Goal: Information Seeking & Learning: Learn about a topic

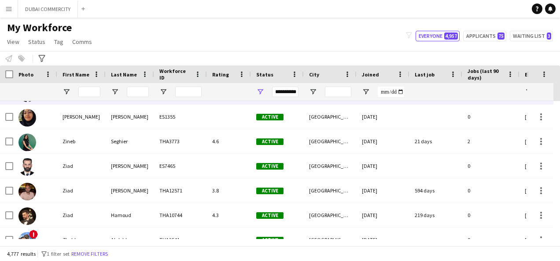
scroll to position [572, 0]
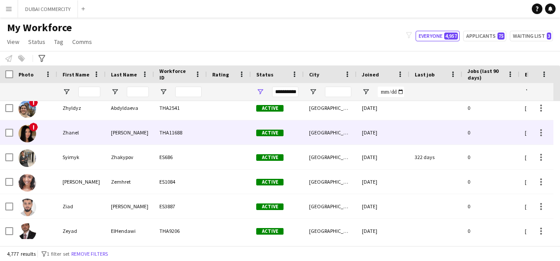
click at [28, 128] on img at bounding box center [27, 134] width 18 height 18
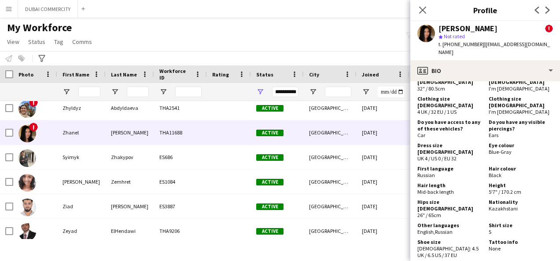
scroll to position [616, 0]
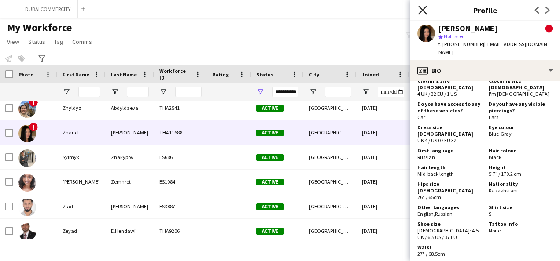
click at [422, 9] on icon "Close pop-in" at bounding box center [422, 10] width 8 height 8
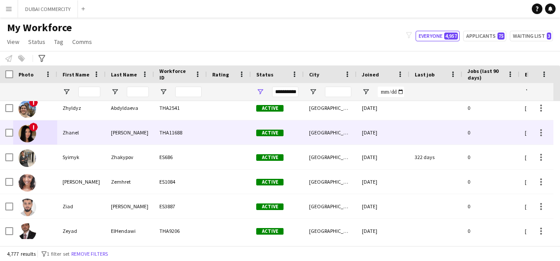
scroll to position [528, 0]
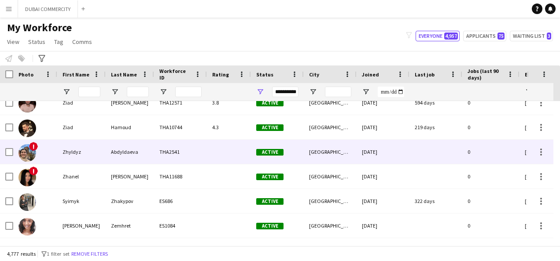
click at [59, 150] on div "Zhyldyz" at bounding box center [81, 152] width 48 height 24
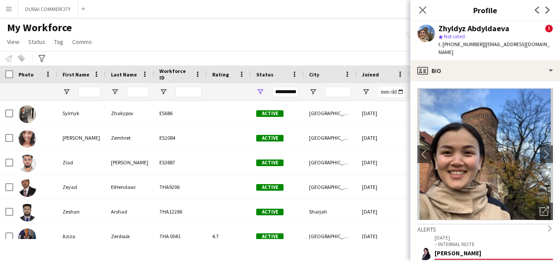
scroll to position [0, 0]
click at [421, 11] on icon "Close pop-in" at bounding box center [422, 10] width 8 height 8
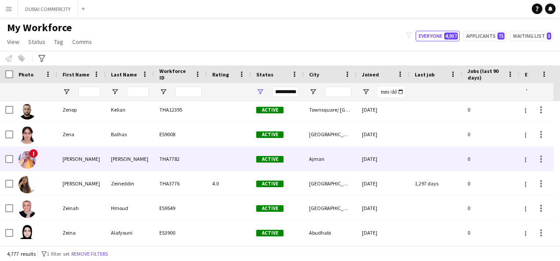
click at [34, 154] on span "!" at bounding box center [33, 153] width 9 height 9
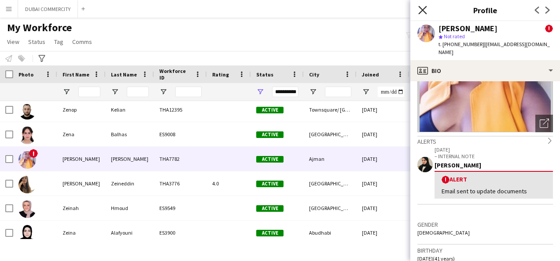
click at [423, 11] on icon "Close pop-in" at bounding box center [422, 10] width 8 height 8
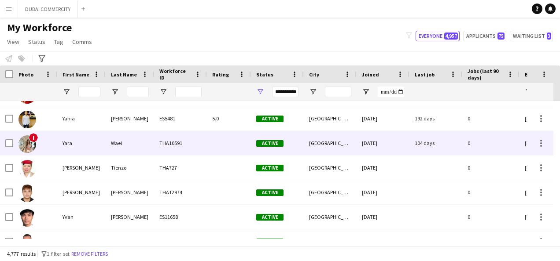
click at [44, 147] on div "!" at bounding box center [35, 143] width 44 height 24
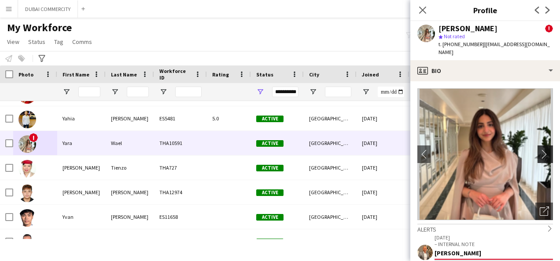
click at [540, 150] on app-icon "chevron-right" at bounding box center [547, 154] width 14 height 9
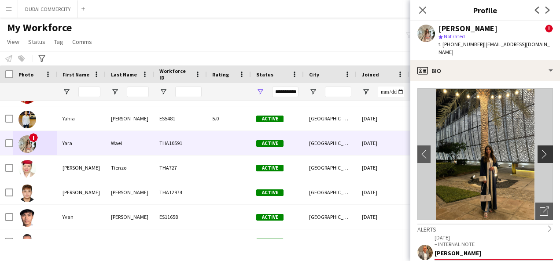
click at [540, 150] on app-icon "chevron-right" at bounding box center [547, 154] width 14 height 9
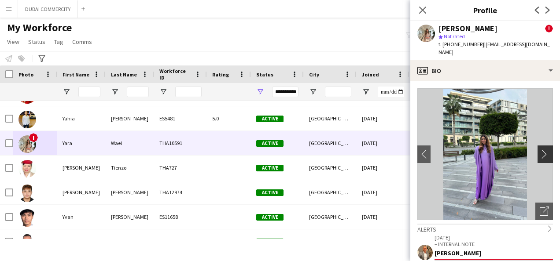
click at [540, 150] on app-icon "chevron-right" at bounding box center [547, 154] width 14 height 9
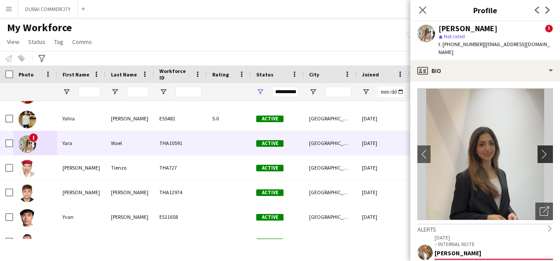
click at [541, 150] on app-icon "chevron-right" at bounding box center [547, 154] width 14 height 9
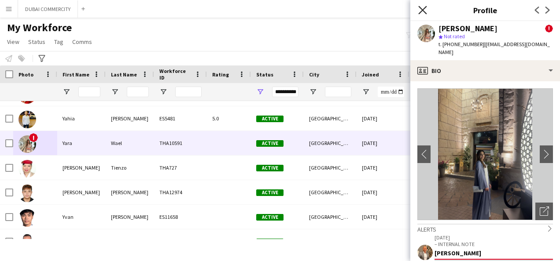
click at [421, 10] on icon "Close pop-in" at bounding box center [422, 10] width 8 height 8
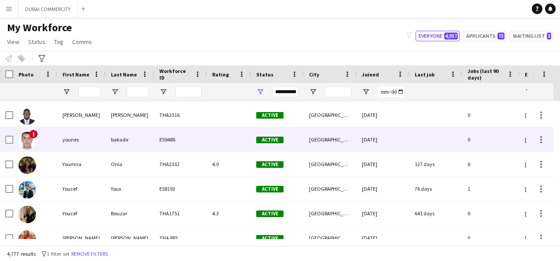
click at [122, 137] on div "bakadir" at bounding box center [130, 140] width 48 height 24
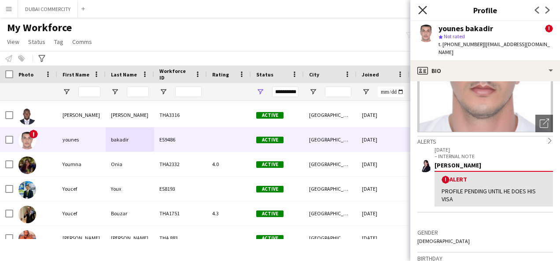
click at [423, 8] on icon "Close pop-in" at bounding box center [422, 10] width 8 height 8
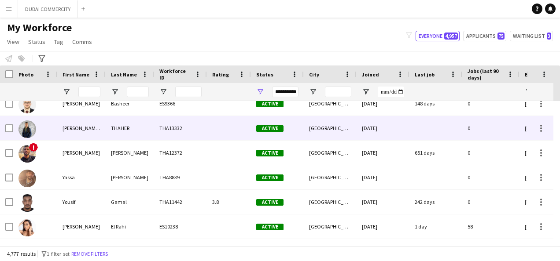
scroll to position [3081, 0]
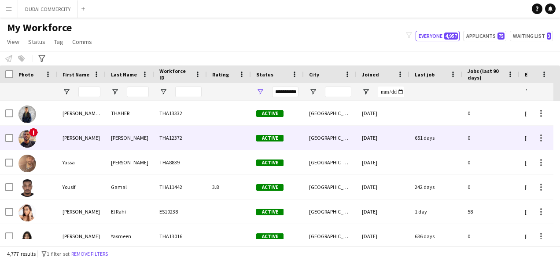
click at [55, 137] on div "!" at bounding box center [35, 138] width 44 height 24
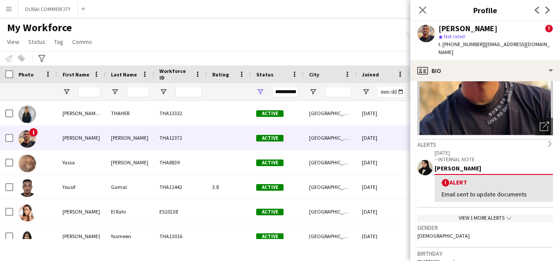
scroll to position [88, 0]
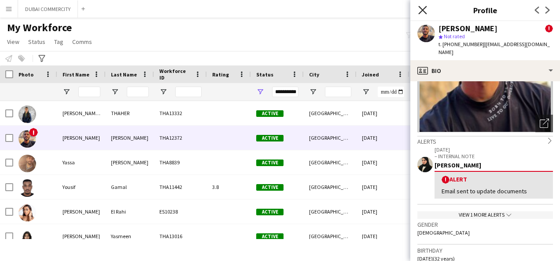
click at [423, 7] on icon "Close pop-in" at bounding box center [422, 10] width 8 height 8
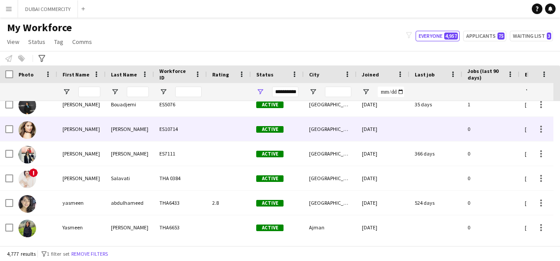
scroll to position [3345, 0]
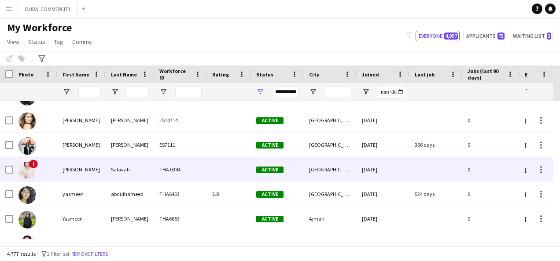
click at [187, 173] on div "THA 0384" at bounding box center [180, 170] width 53 height 24
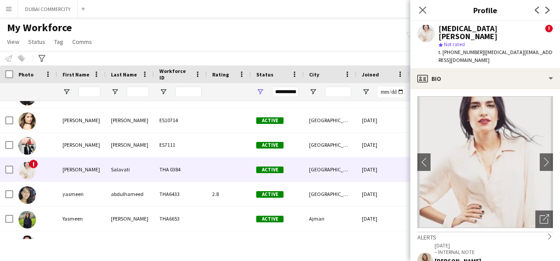
scroll to position [88, 0]
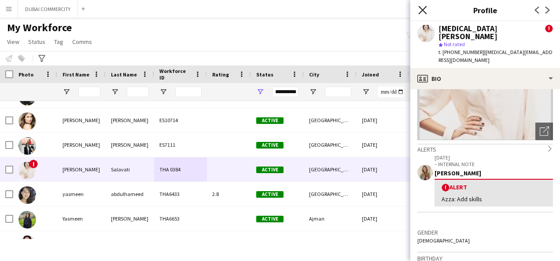
click at [423, 11] on icon "Close pop-in" at bounding box center [422, 10] width 8 height 8
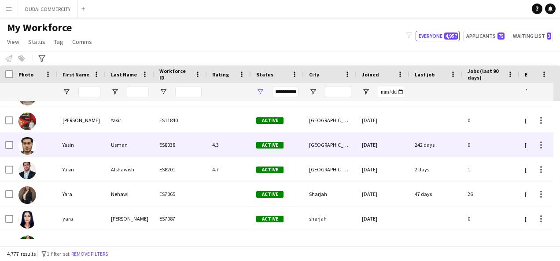
scroll to position [3572, 0]
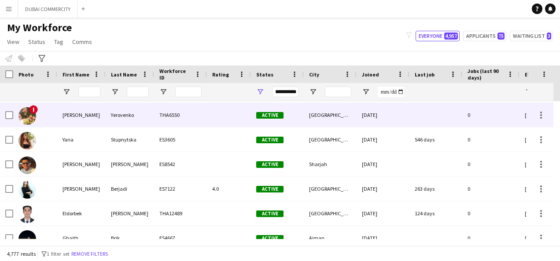
click at [98, 114] on div "[PERSON_NAME]" at bounding box center [81, 115] width 48 height 24
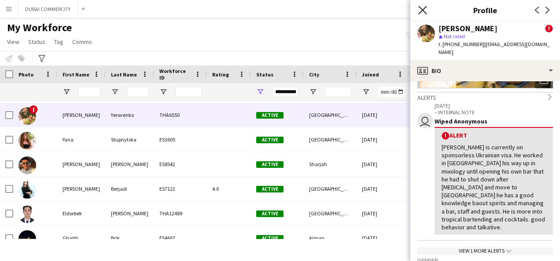
click at [425, 10] on icon "Close pop-in" at bounding box center [422, 10] width 8 height 8
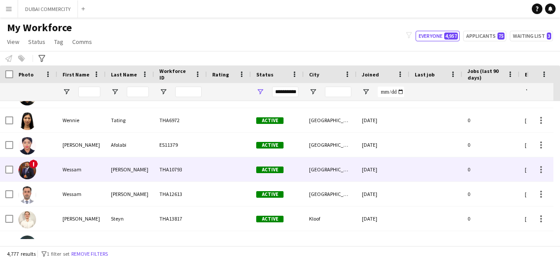
click at [252, 180] on div "Active" at bounding box center [277, 170] width 53 height 24
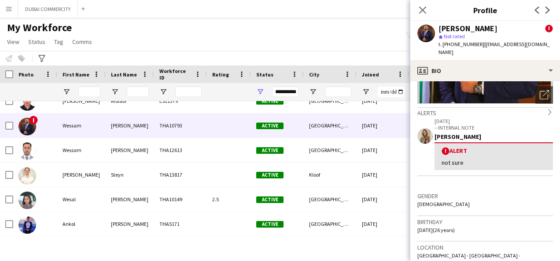
scroll to position [132, 0]
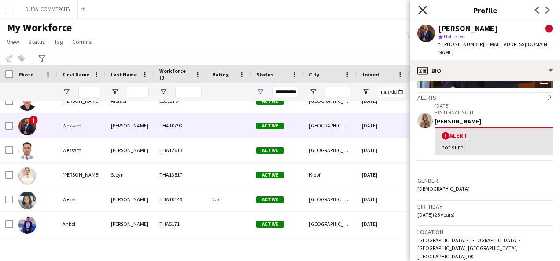
click at [423, 11] on icon "Close pop-in" at bounding box center [422, 10] width 8 height 8
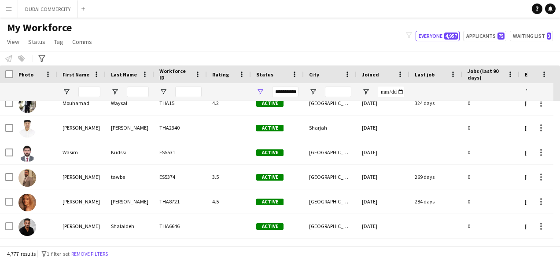
scroll to position [4804, 0]
